Goal: Communication & Community: Connect with others

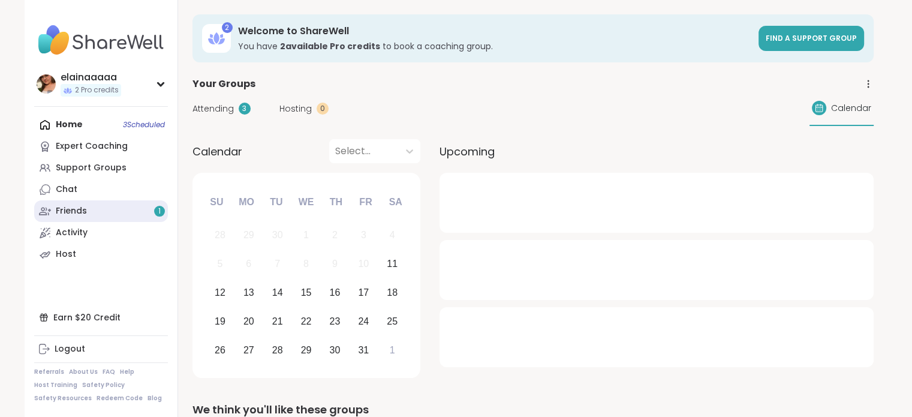
click at [124, 208] on link "Friends 1" at bounding box center [101, 211] width 134 height 22
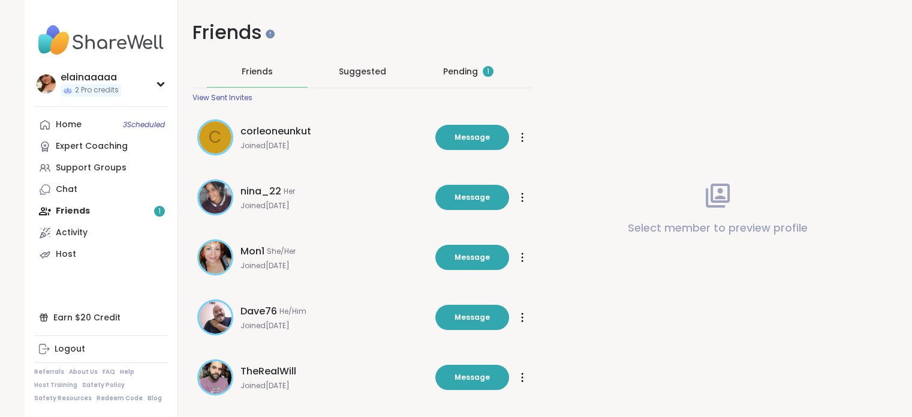
click at [450, 71] on div "Pending 1" at bounding box center [468, 71] width 50 height 12
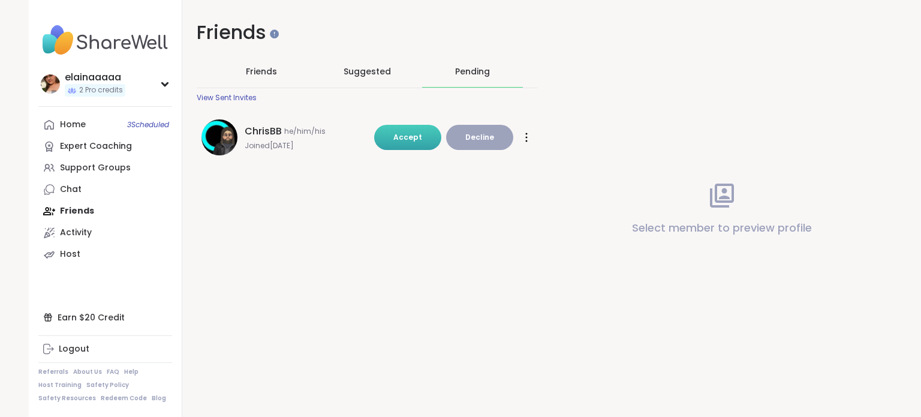
click at [379, 136] on button "Accept" at bounding box center [407, 137] width 67 height 25
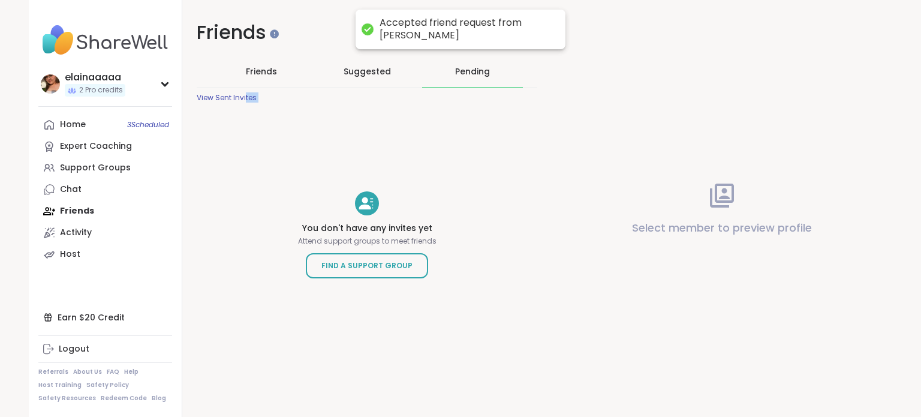
drag, startPoint x: 379, startPoint y: 136, endPoint x: 233, endPoint y: 119, distance: 147.3
click at [233, 119] on div "Friends Friends Suggested Pending View Sent Invites You don't have any invites …" at bounding box center [366, 183] width 369 height 367
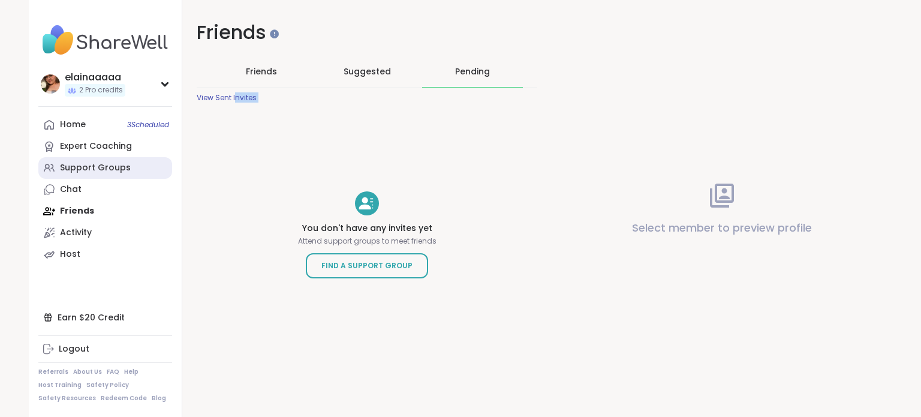
click at [79, 168] on div "Support Groups" at bounding box center [95, 168] width 71 height 12
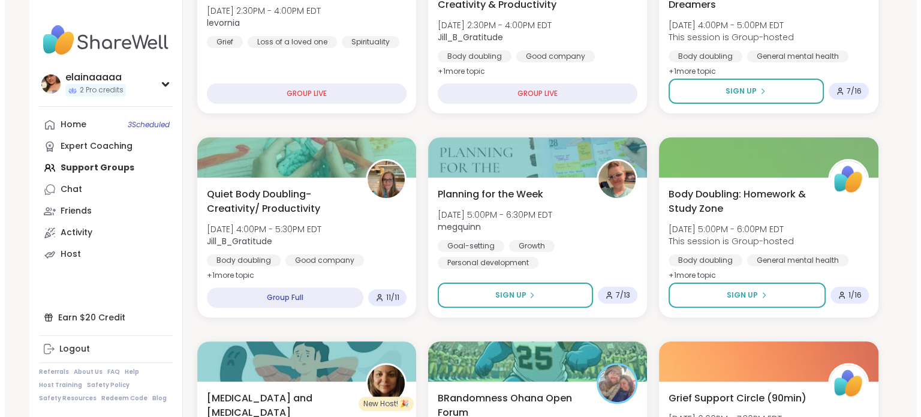
scroll to position [284, 0]
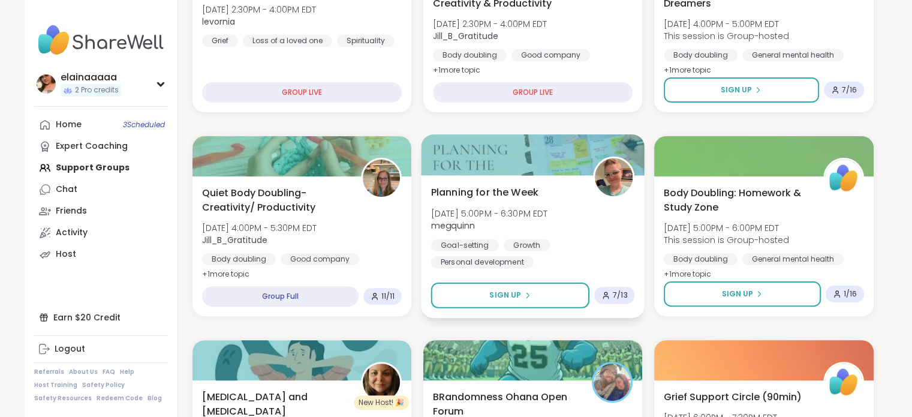
click at [534, 215] on span "[DATE] 5:00PM - 6:30PM EDT" at bounding box center [488, 213] width 117 height 12
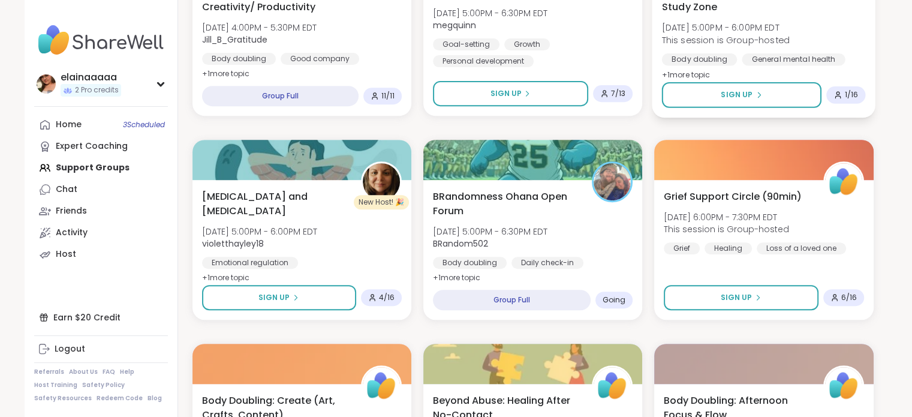
scroll to position [493, 0]
